Goal: Find specific page/section: Find specific page/section

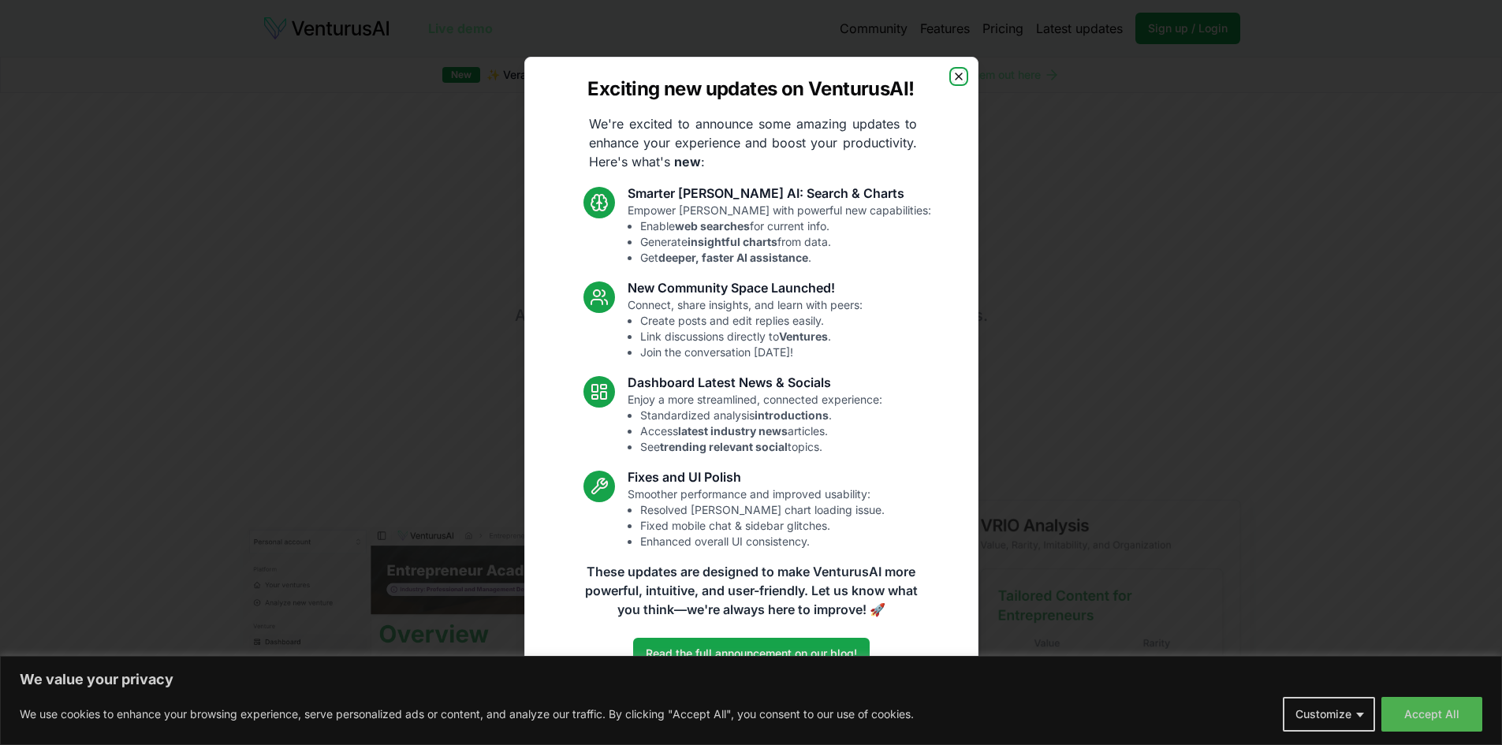
click at [959, 72] on icon "button" at bounding box center [959, 76] width 13 height 13
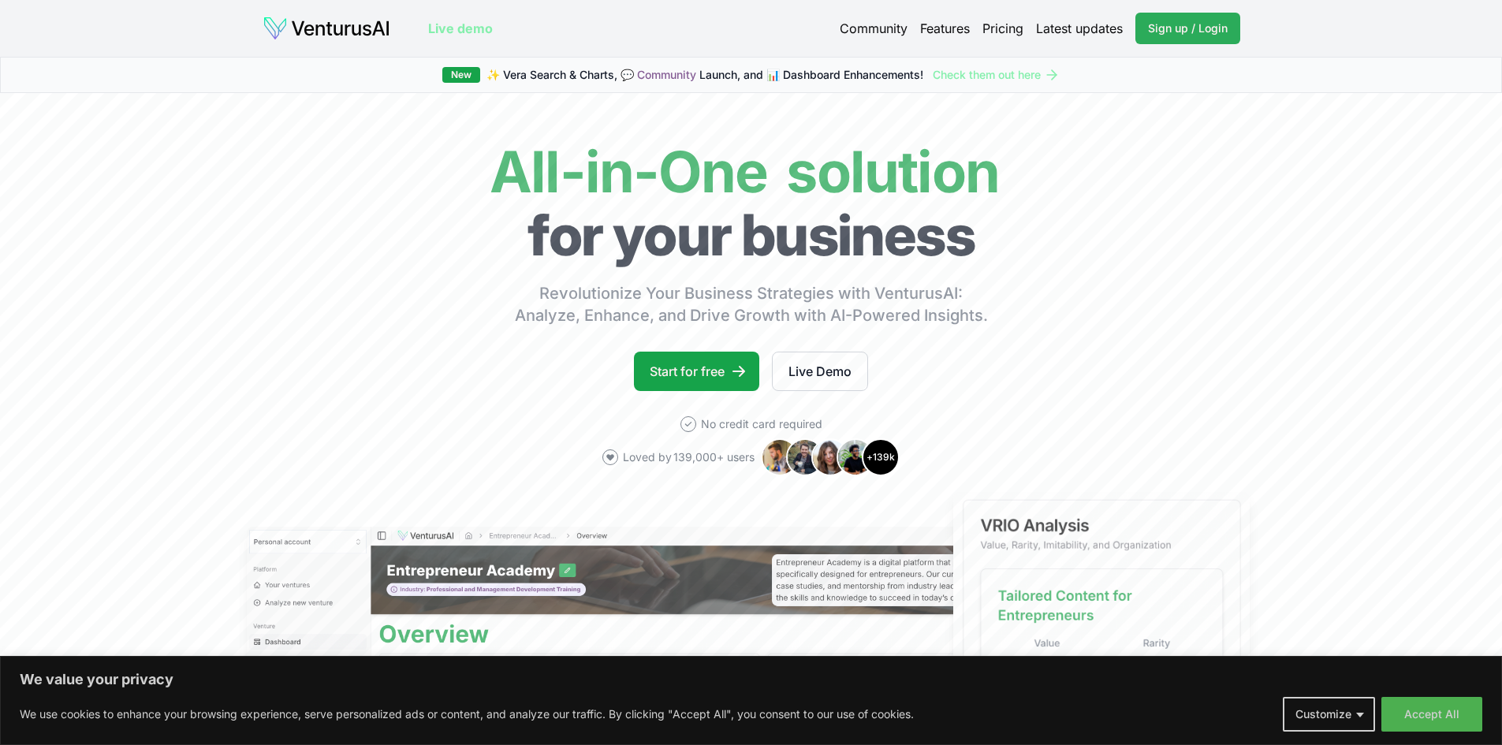
click at [1210, 29] on span "Sign up / Login" at bounding box center [1188, 29] width 80 height 16
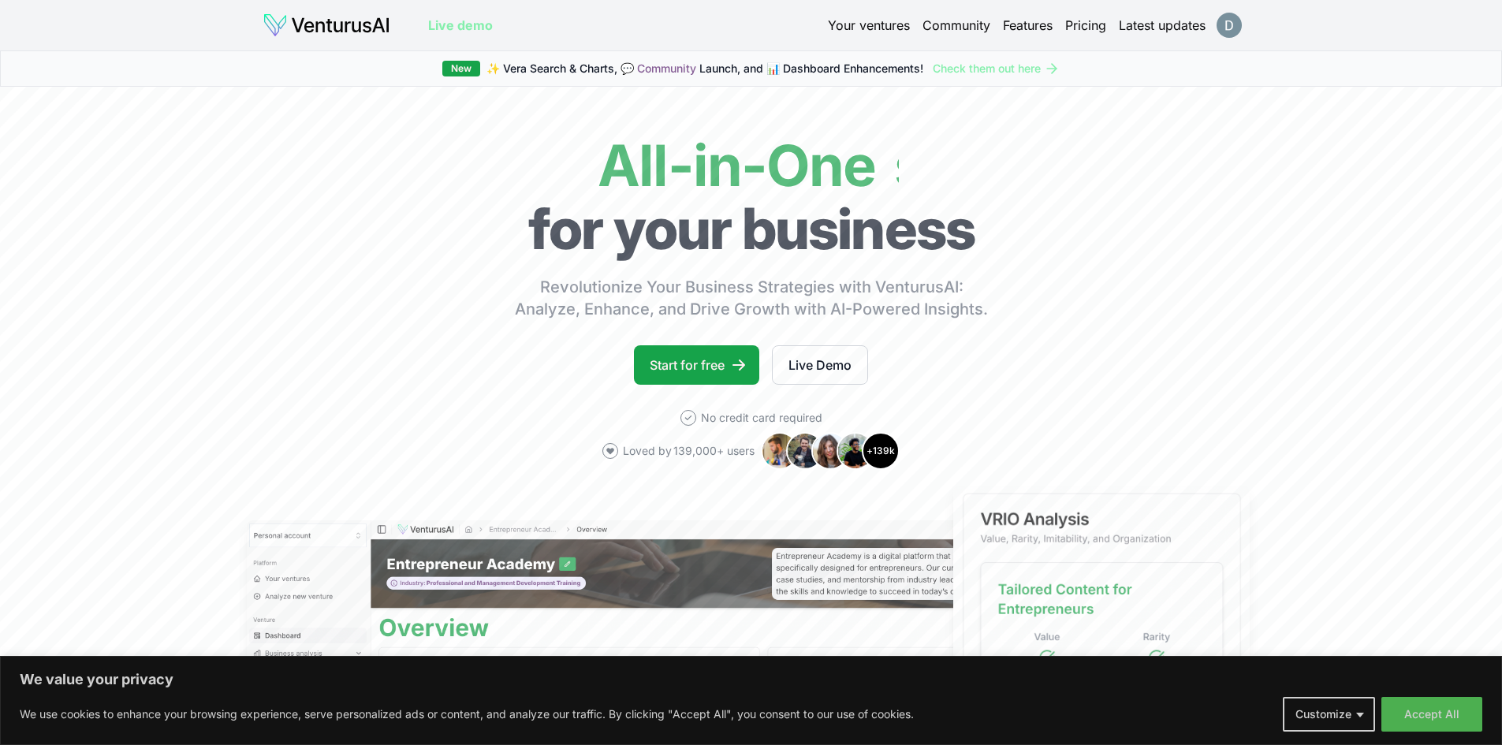
click at [891, 29] on link "Your ventures" at bounding box center [869, 25] width 82 height 19
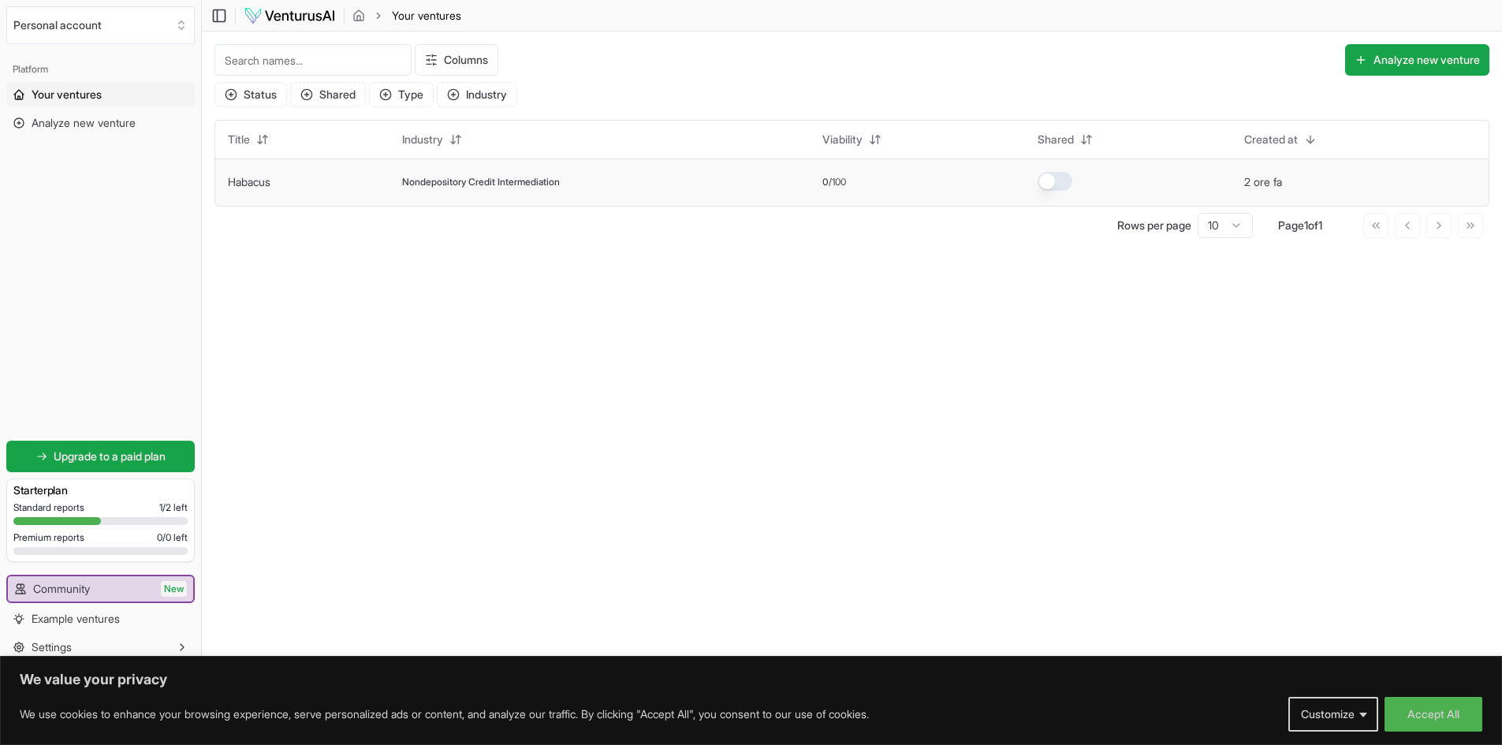
click at [246, 187] on link "Habacus" at bounding box center [249, 181] width 43 height 13
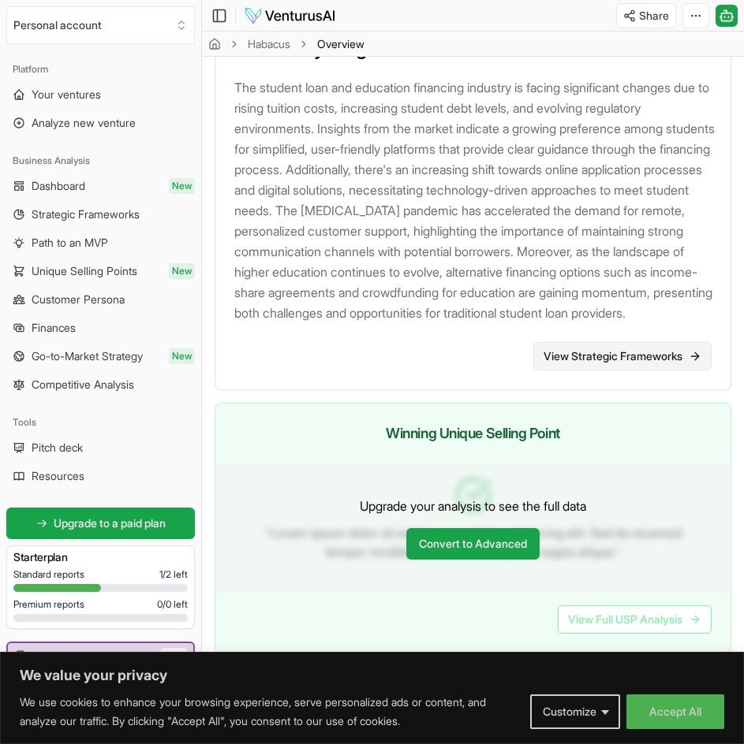
scroll to position [2658, 0]
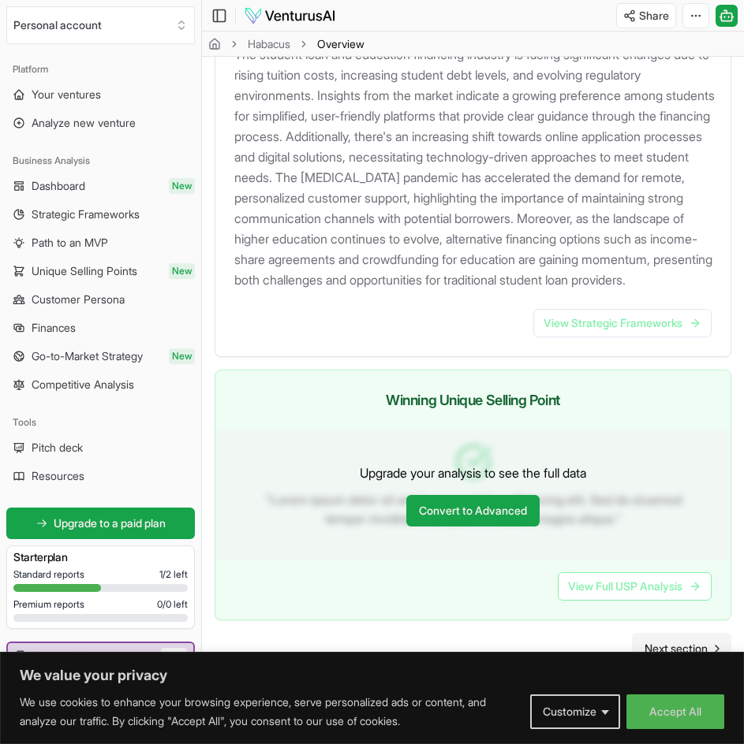
click at [681, 643] on span "Next section" at bounding box center [675, 649] width 63 height 16
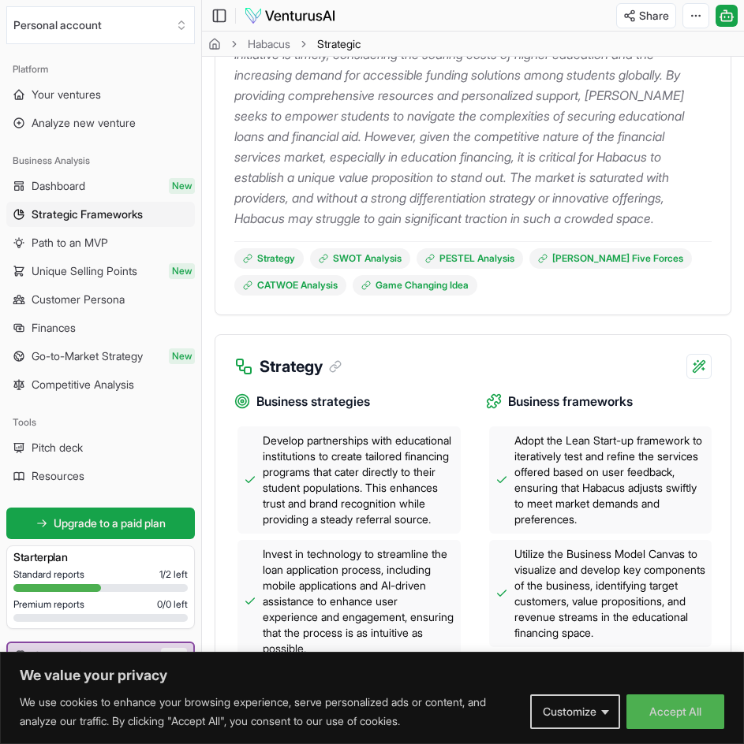
scroll to position [315, 0]
